Goal: Task Accomplishment & Management: Complete application form

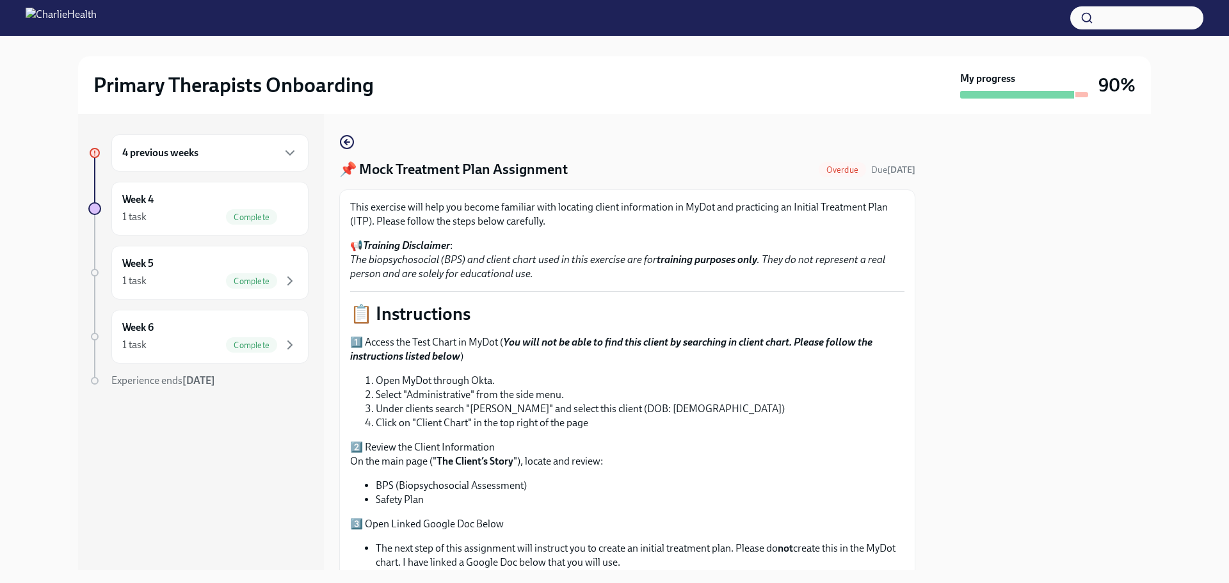
scroll to position [392, 0]
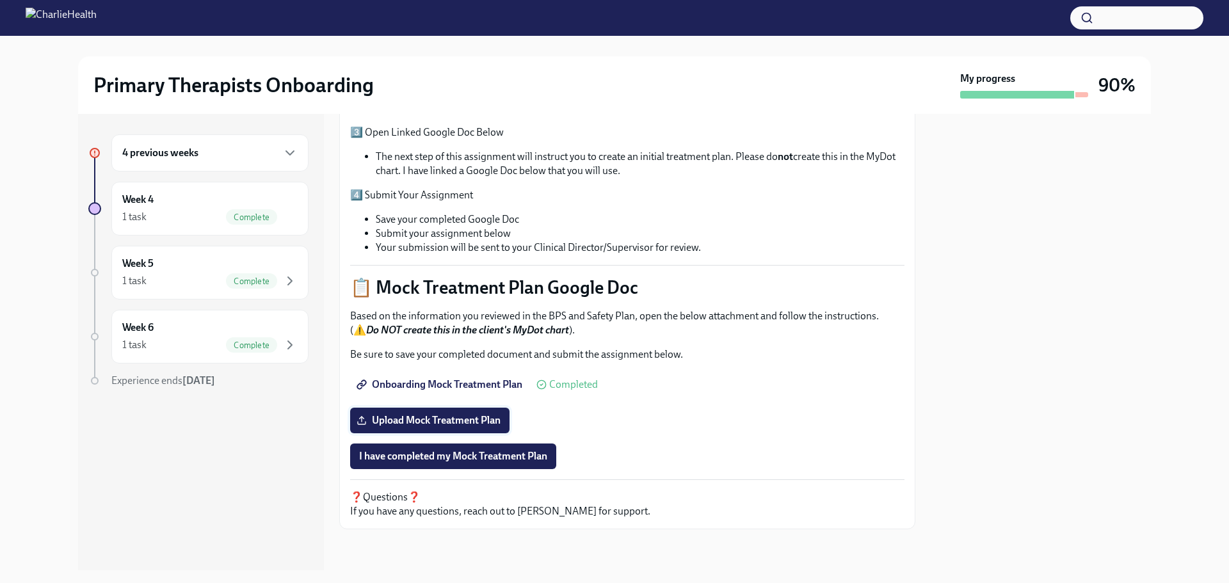
click at [436, 417] on span "Upload Mock Treatment Plan" at bounding box center [429, 420] width 141 height 13
click at [0, 0] on input "Upload Mock Treatment Plan" at bounding box center [0, 0] width 0 height 0
click at [465, 456] on span "I have completed my Mock Treatment Plan" at bounding box center [453, 456] width 188 height 13
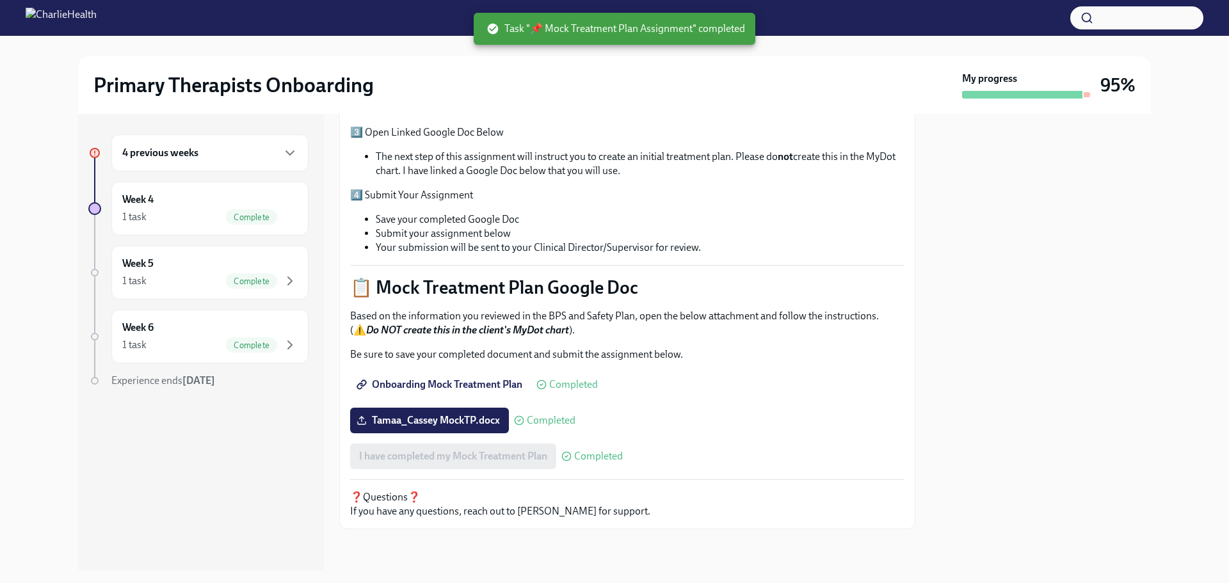
click at [174, 147] on h6 "4 previous weeks" at bounding box center [160, 153] width 76 height 14
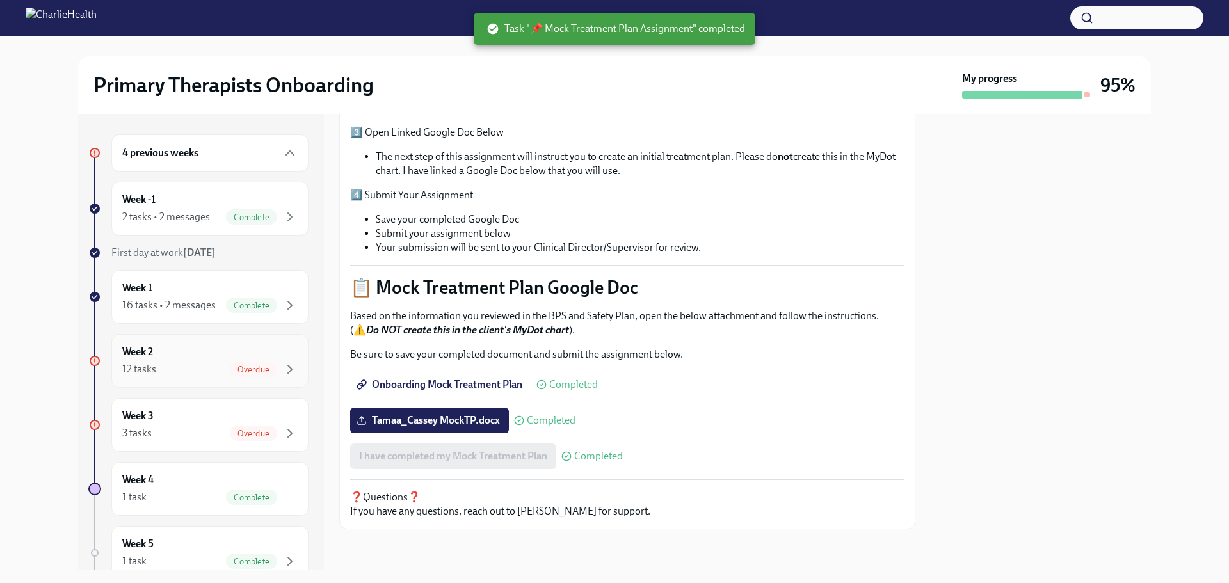
click at [209, 371] on div "Week 2 12 tasks Overdue" at bounding box center [209, 361] width 175 height 32
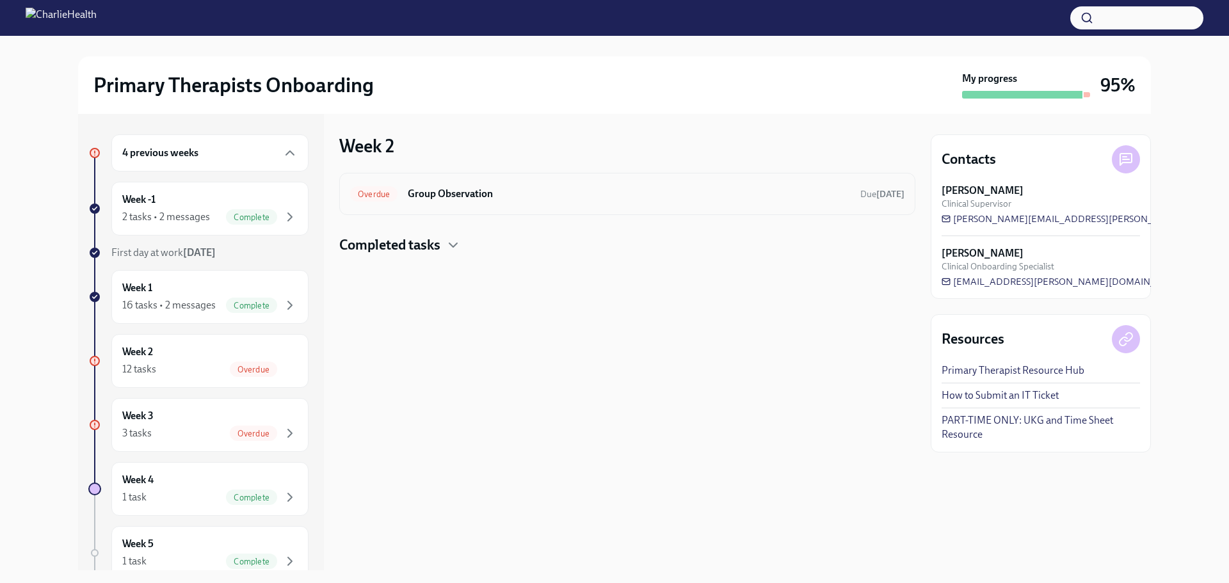
click at [531, 189] on h6 "Group Observation" at bounding box center [629, 194] width 442 height 14
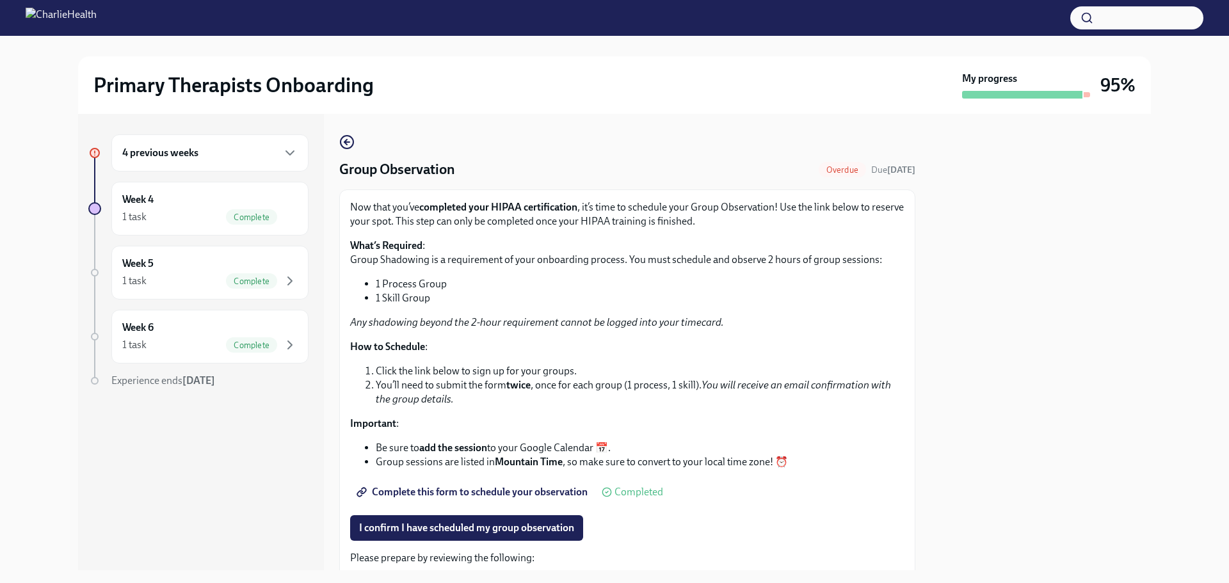
click at [236, 144] on div "4 previous weeks" at bounding box center [209, 152] width 197 height 37
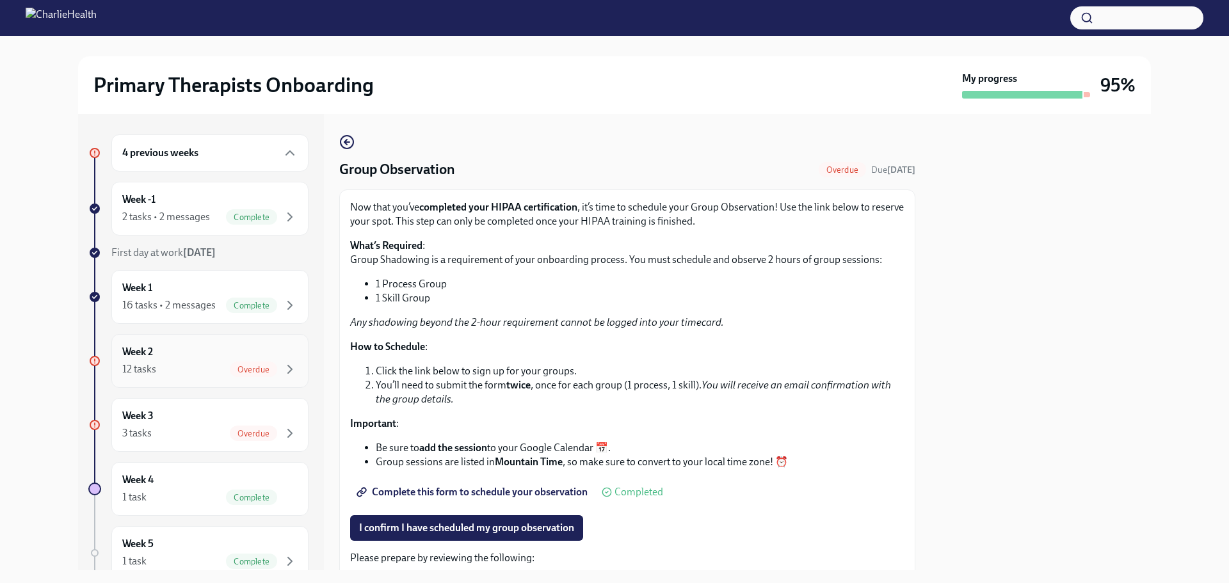
click at [191, 366] on div "Week 2 12 tasks Overdue" at bounding box center [209, 361] width 175 height 32
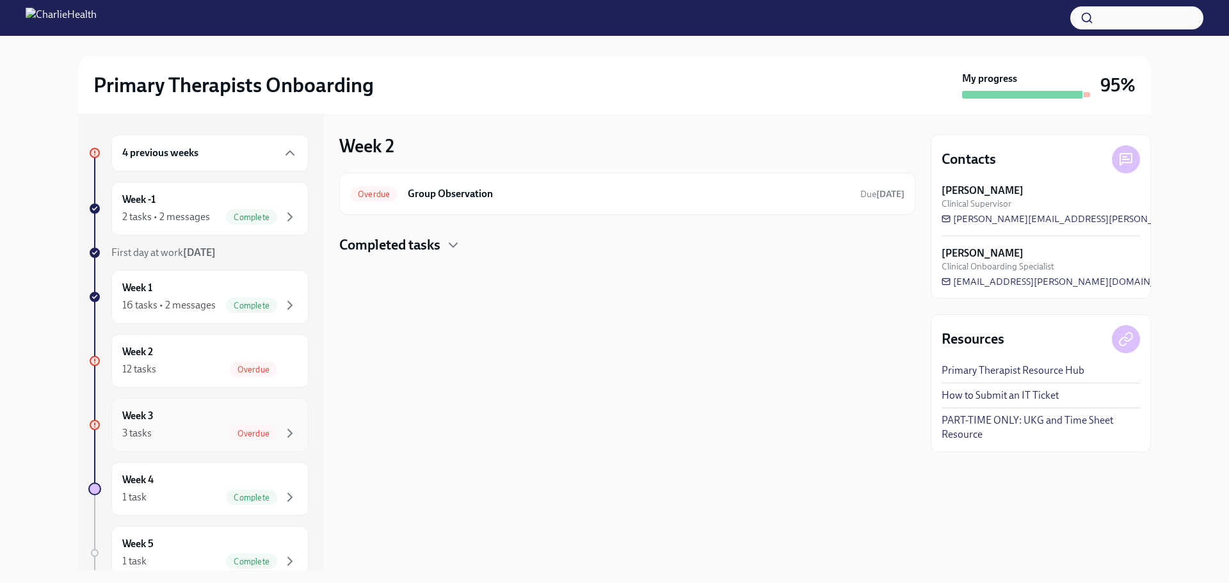
click at [192, 438] on div "Week 3 3 tasks Overdue" at bounding box center [209, 425] width 175 height 32
